Goal: Transaction & Acquisition: Subscribe to service/newsletter

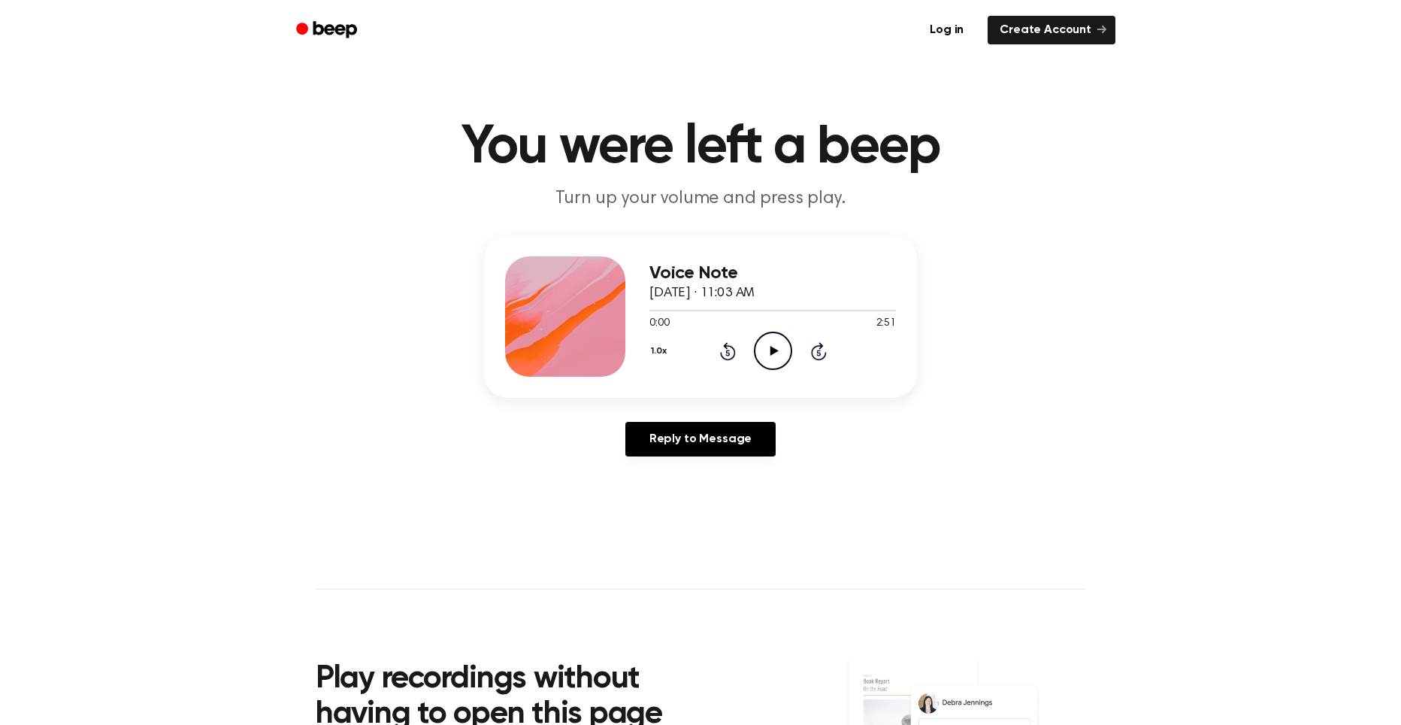
click at [764, 349] on icon "Play Audio" at bounding box center [773, 351] width 38 height 38
click at [769, 346] on icon "Pause Audio" at bounding box center [773, 351] width 38 height 38
click at [949, 31] on link "Log in" at bounding box center [947, 30] width 64 height 35
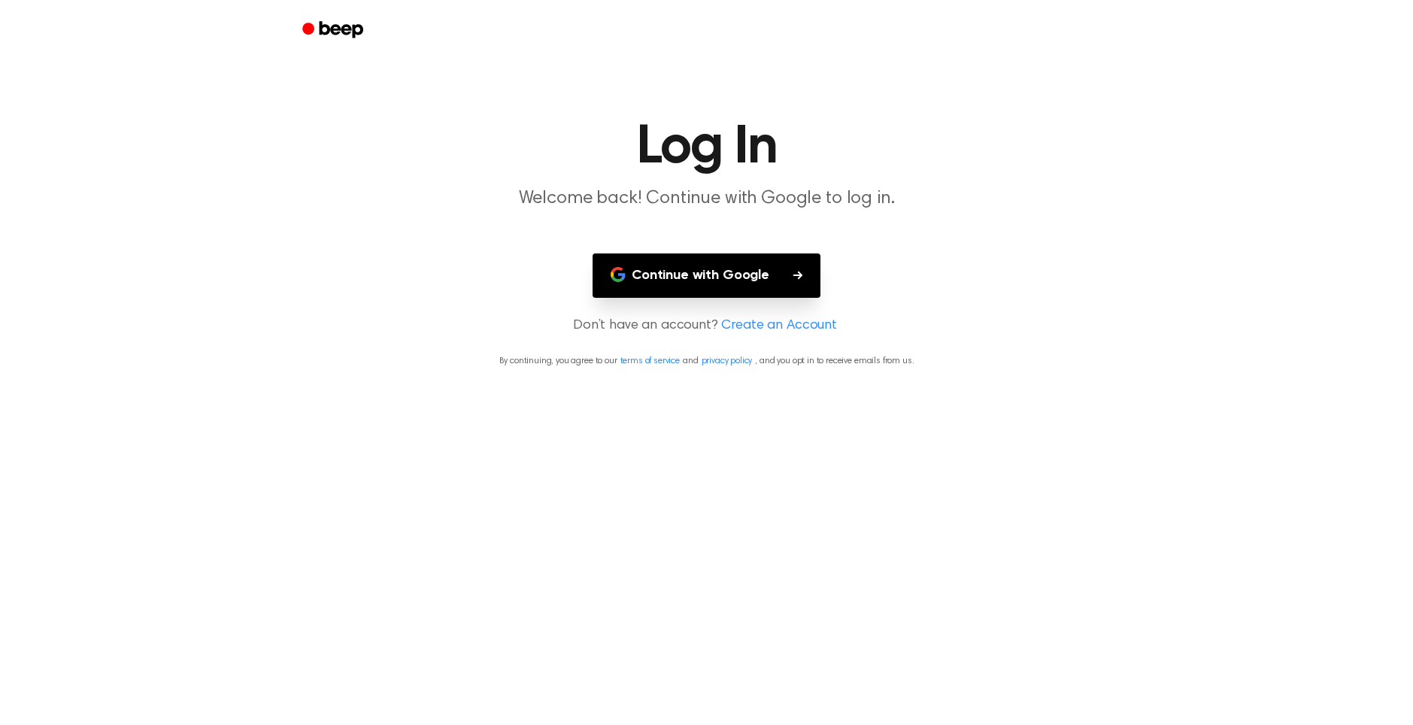
click at [724, 272] on button "Continue with Google" at bounding box center [706, 275] width 228 height 44
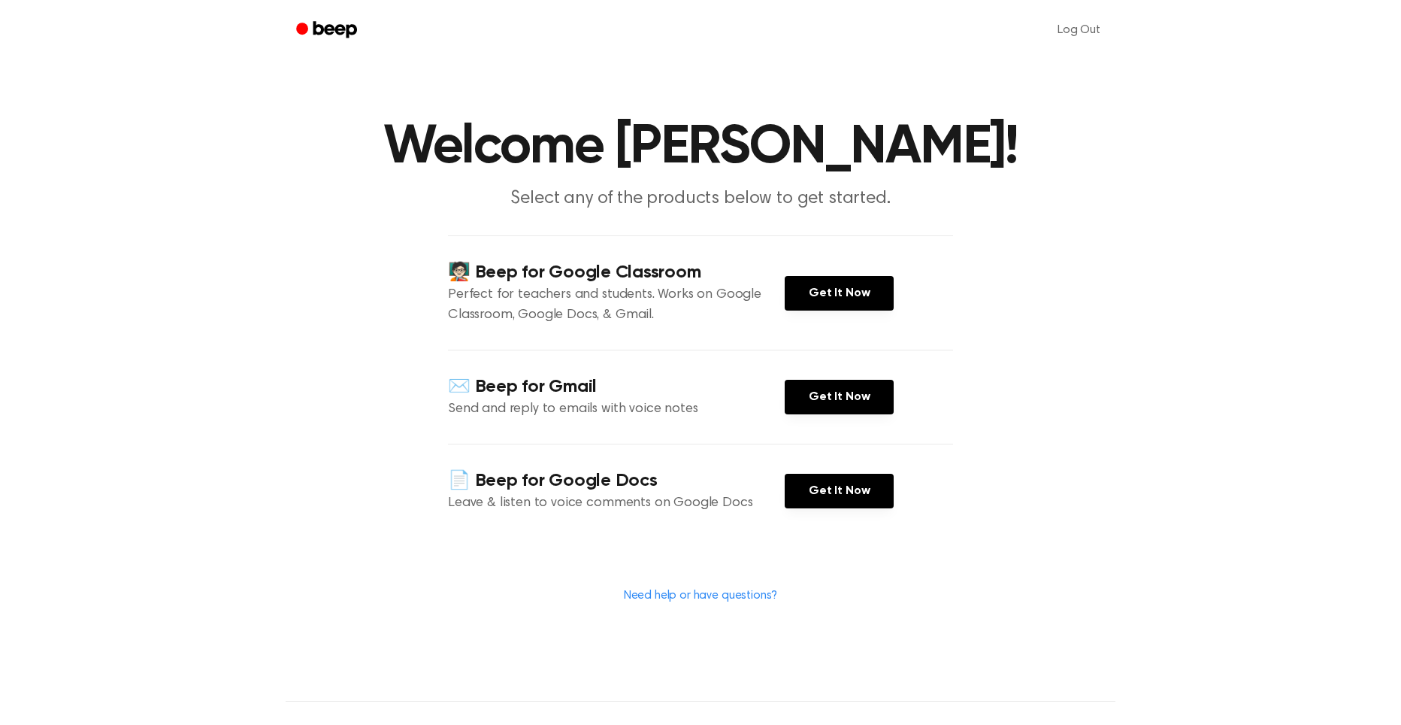
click at [321, 33] on icon "Beep" at bounding box center [335, 29] width 44 height 17
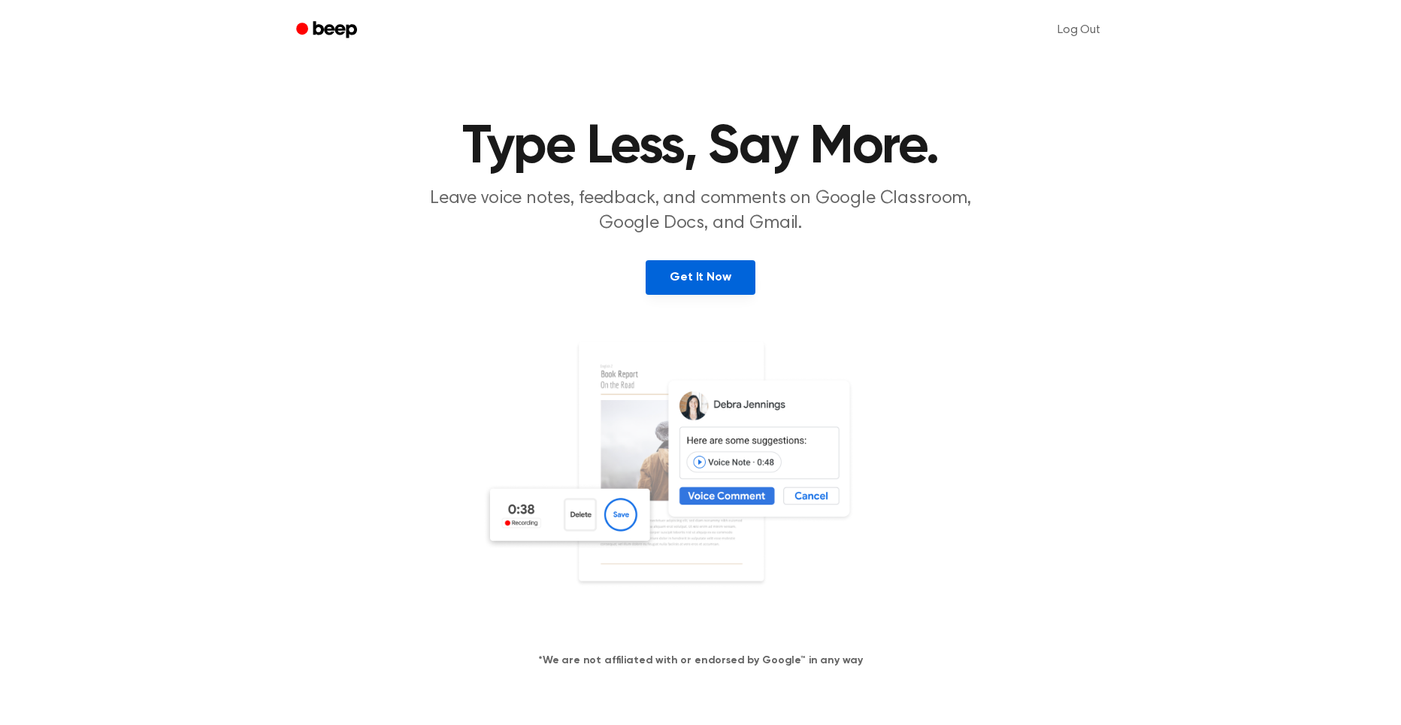
click at [707, 265] on link "Get It Now" at bounding box center [700, 277] width 109 height 35
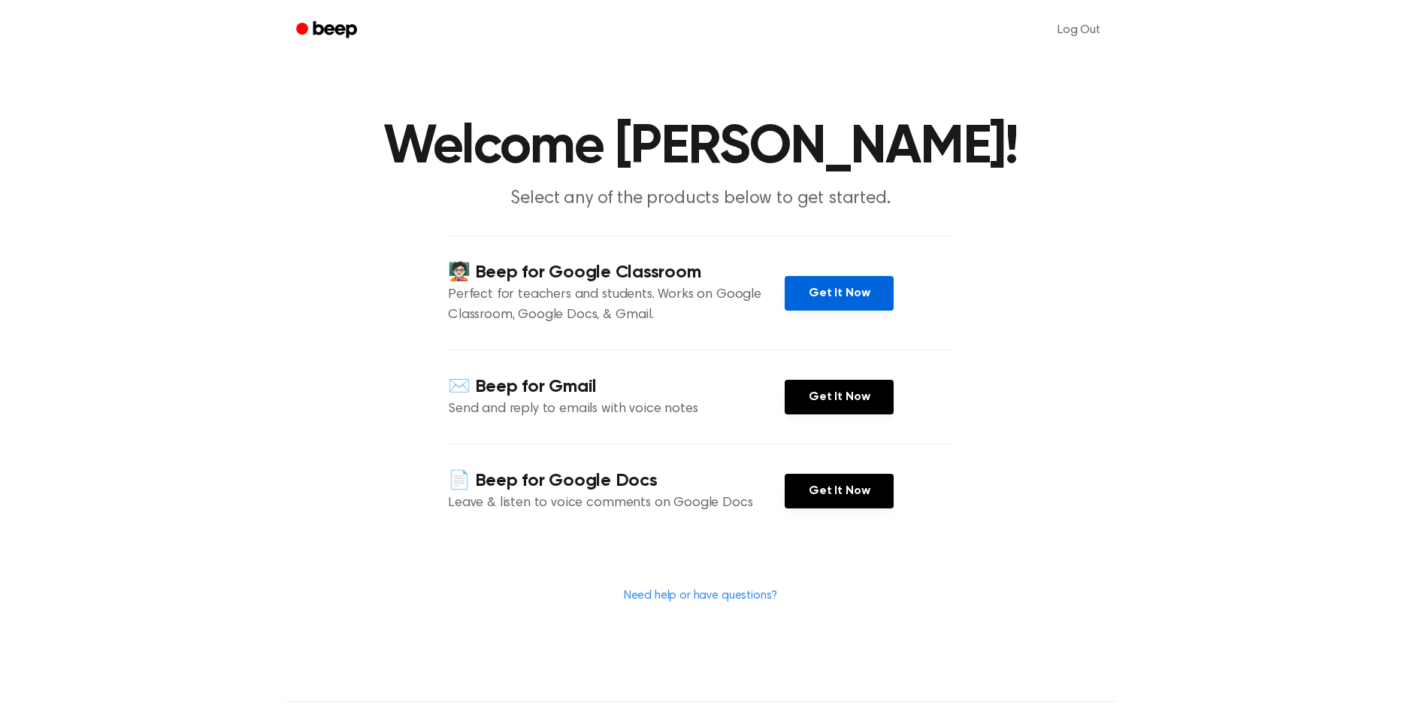
click at [840, 285] on link "Get It Now" at bounding box center [839, 293] width 109 height 35
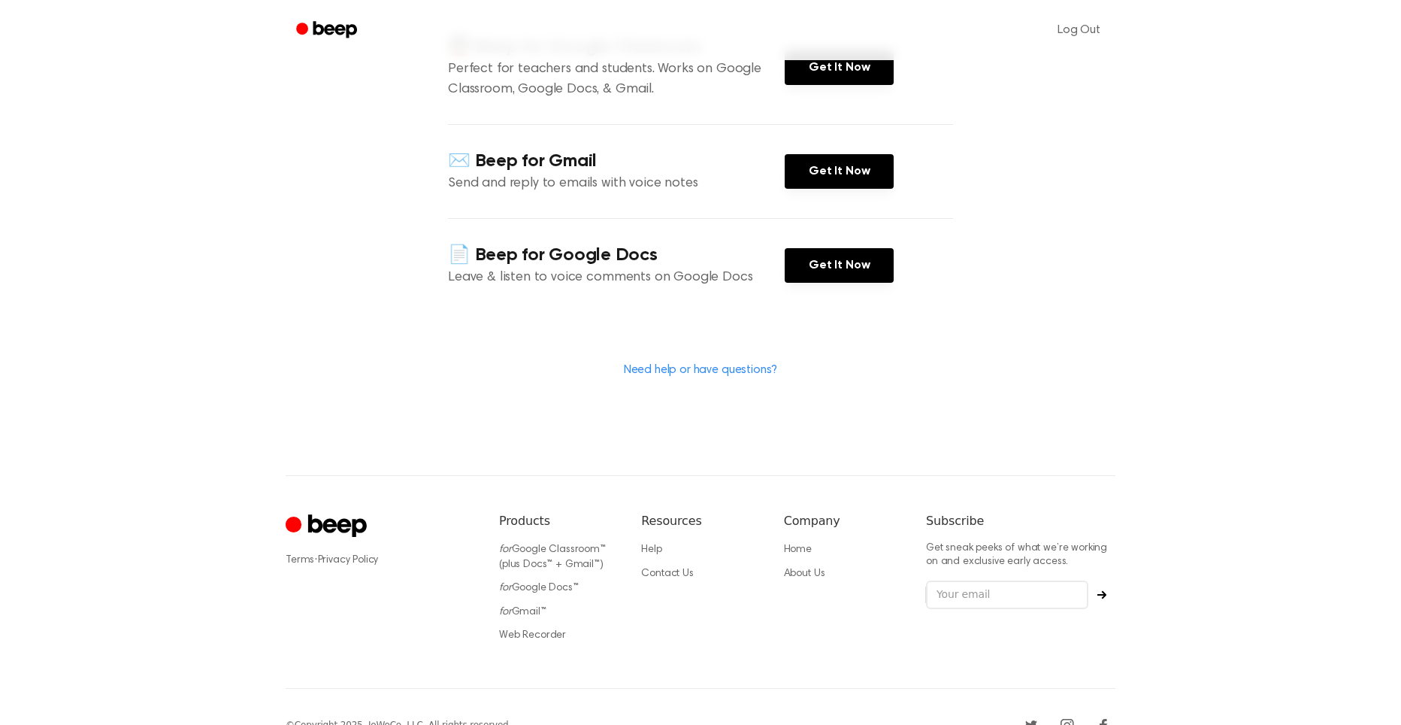
scroll to position [258, 0]
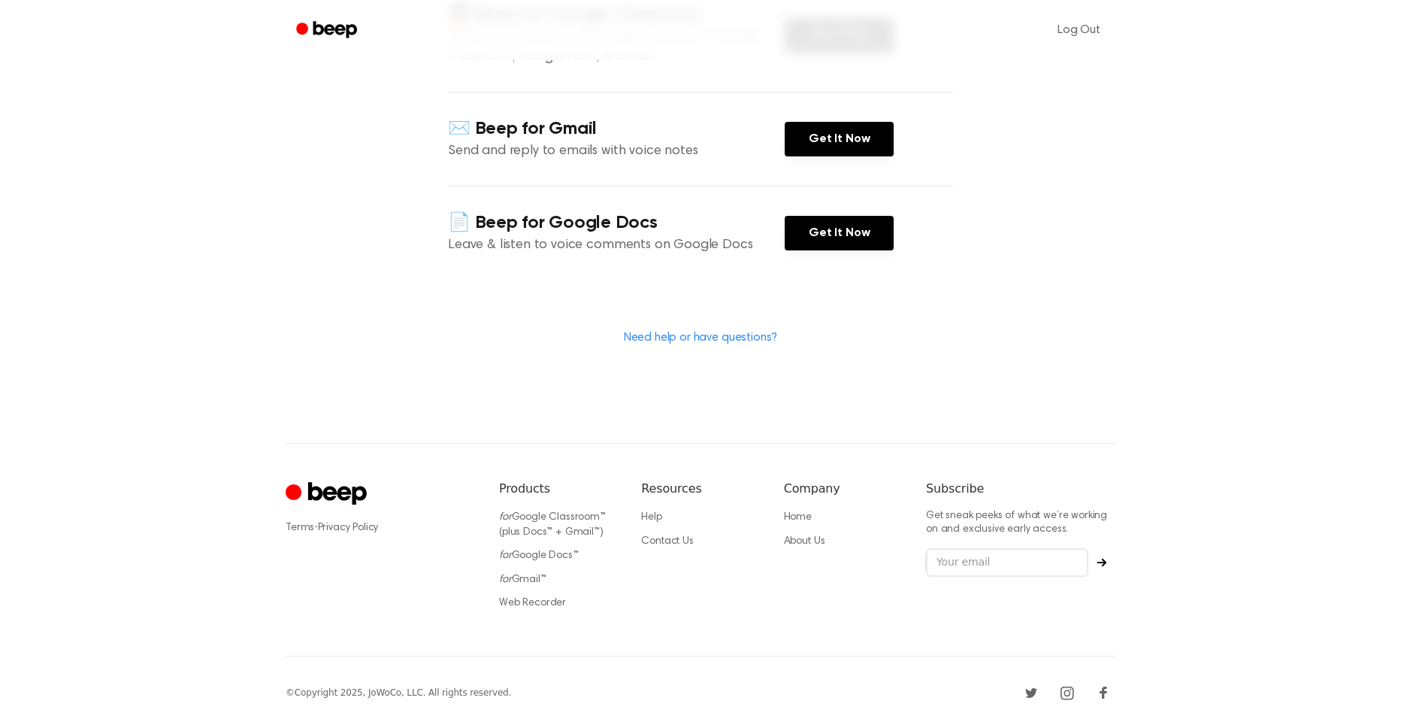
click at [322, 508] on icon "Cruip" at bounding box center [328, 494] width 85 height 29
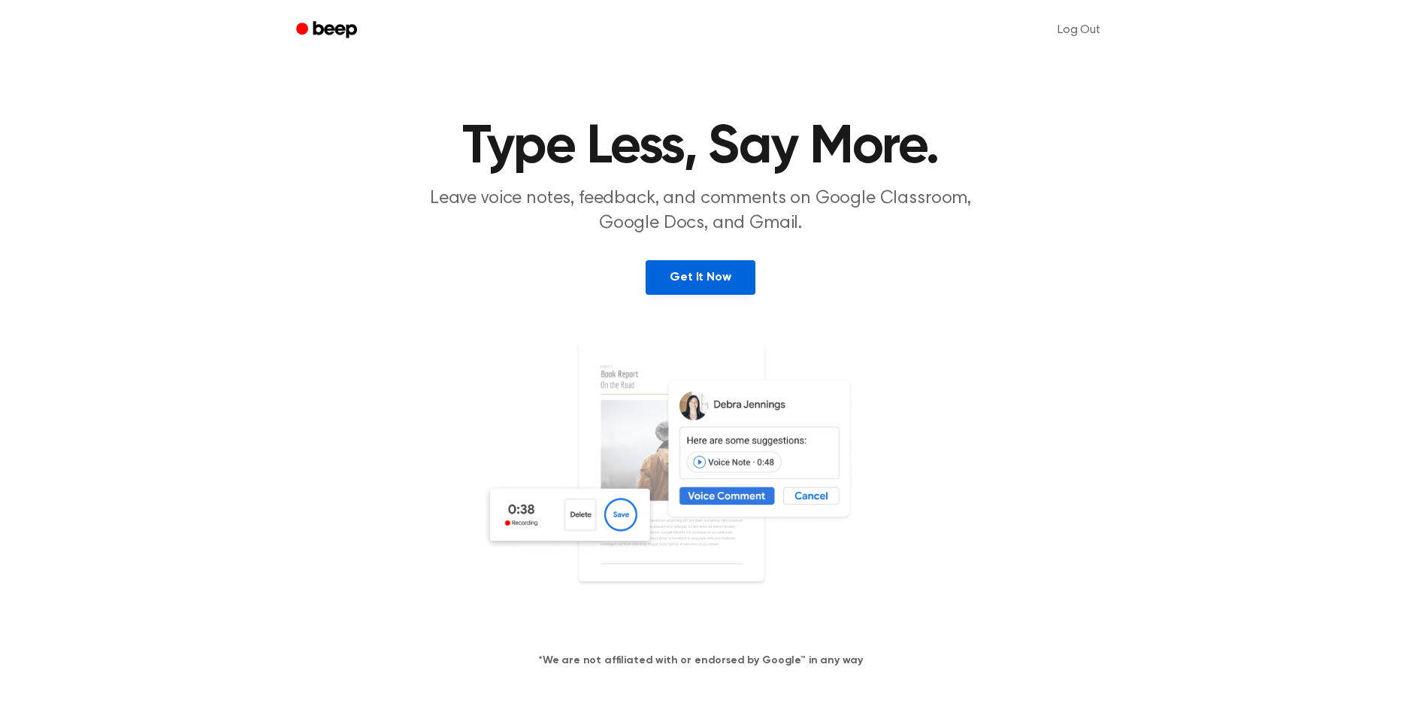
click at [725, 271] on link "Get It Now" at bounding box center [700, 277] width 109 height 35
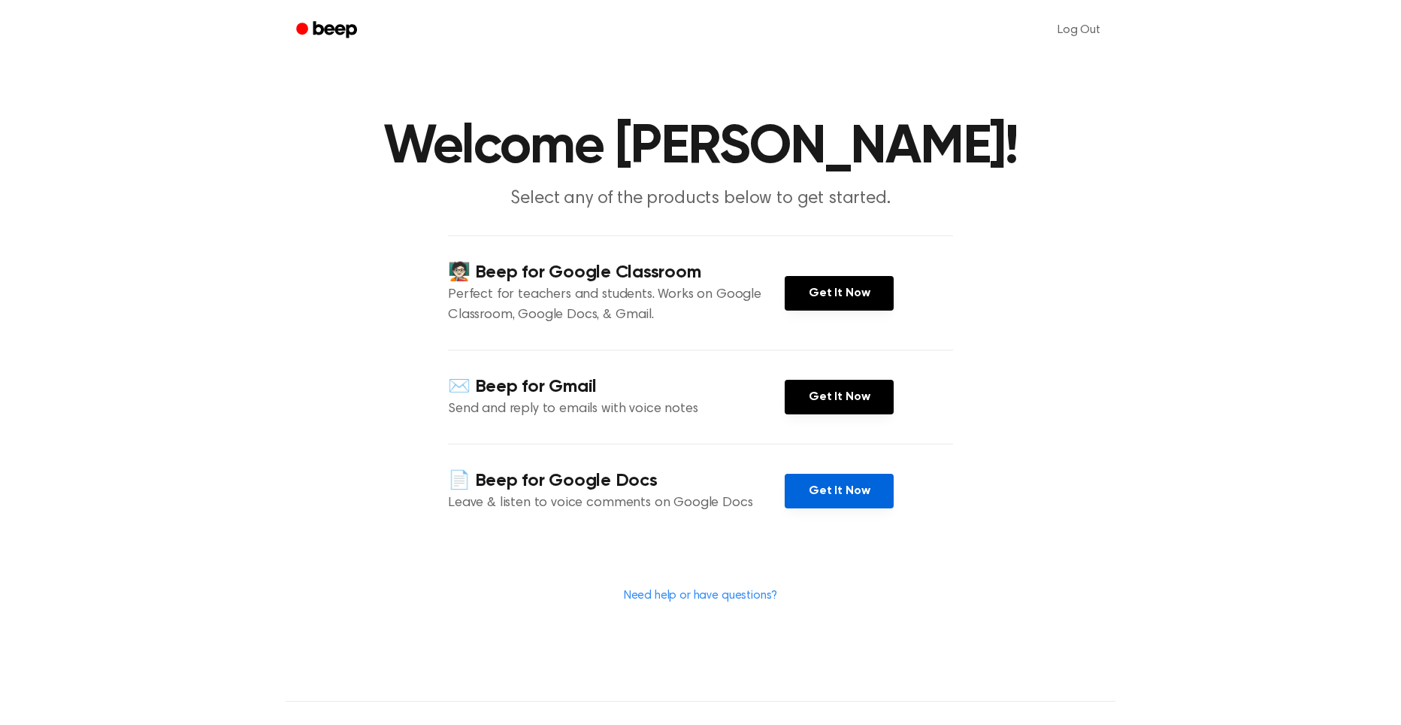
drag, startPoint x: 841, startPoint y: 471, endPoint x: 845, endPoint y: 479, distance: 9.1
click at [841, 471] on div "📄 Beep for Google Docs Leave & listen to voice comments on Google Docs Get It N…" at bounding box center [700, 491] width 505 height 94
click at [846, 481] on link "Get It Now" at bounding box center [839, 491] width 109 height 35
